Goal: Task Accomplishment & Management: Manage account settings

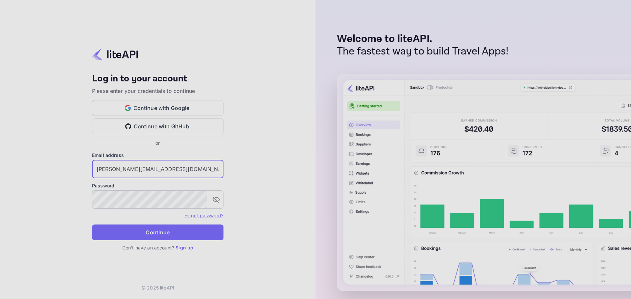
click at [148, 167] on input "[PERSON_NAME][EMAIL_ADDRESS][DOMAIN_NAME]" at bounding box center [157, 169] width 131 height 18
type input "[EMAIL_ADDRESS][DOMAIN_NAME]"
click at [155, 224] on form "Email address [EMAIL_ADDRESS][DOMAIN_NAME] ​ Password ​ Forget password? Contin…" at bounding box center [157, 198] width 131 height 93
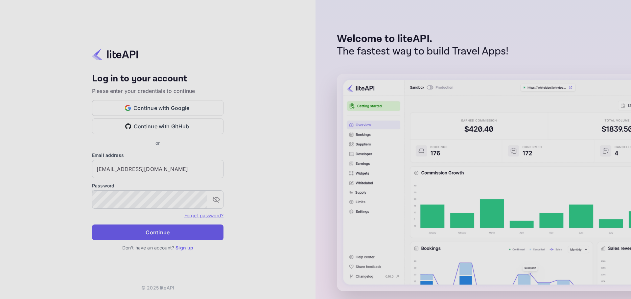
click at [154, 230] on button "Continue" at bounding box center [157, 233] width 131 height 16
